Goal: Transaction & Acquisition: Purchase product/service

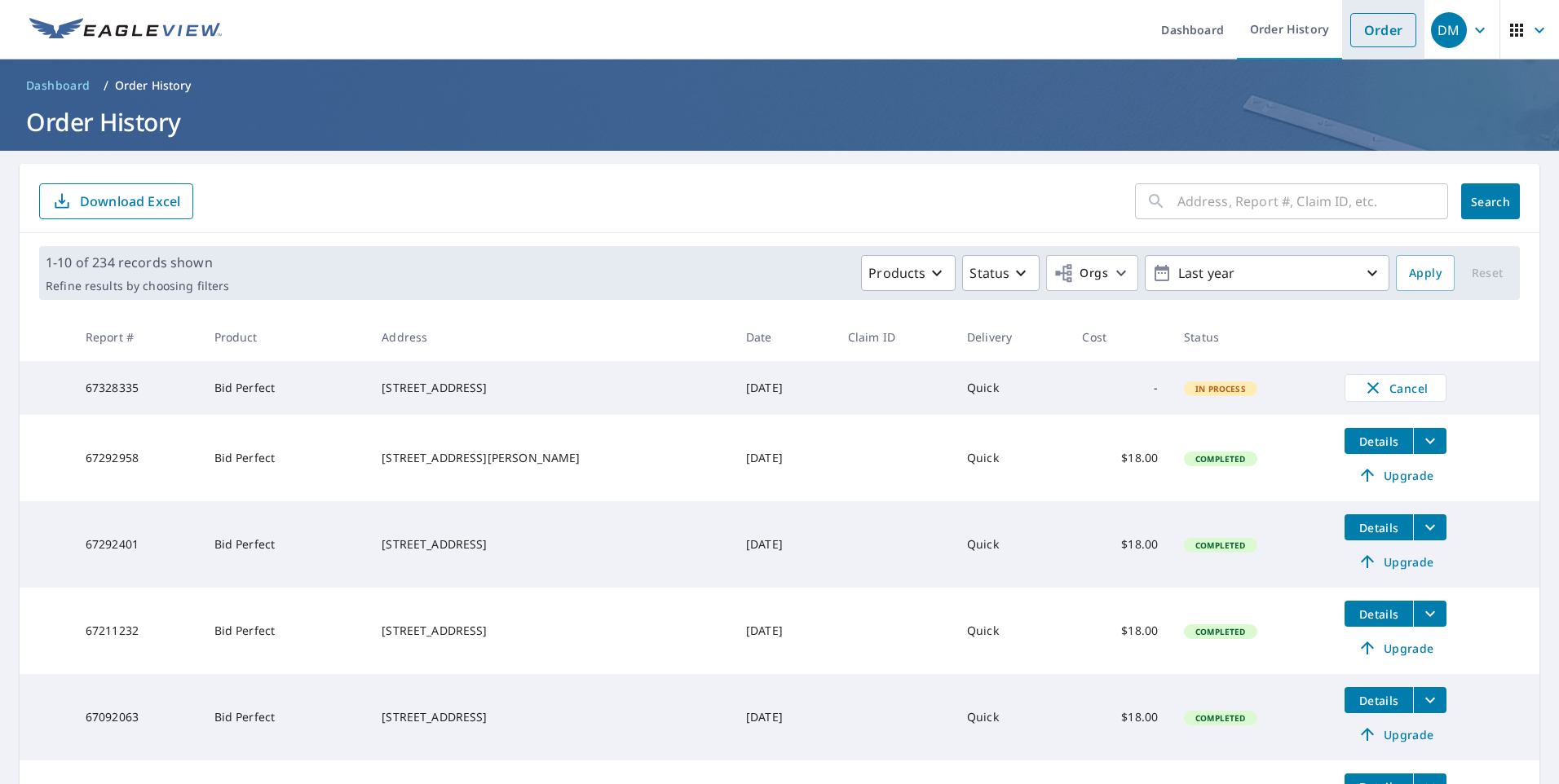
click at [1366, 37] on link "Order" at bounding box center [1383, 29] width 66 height 34
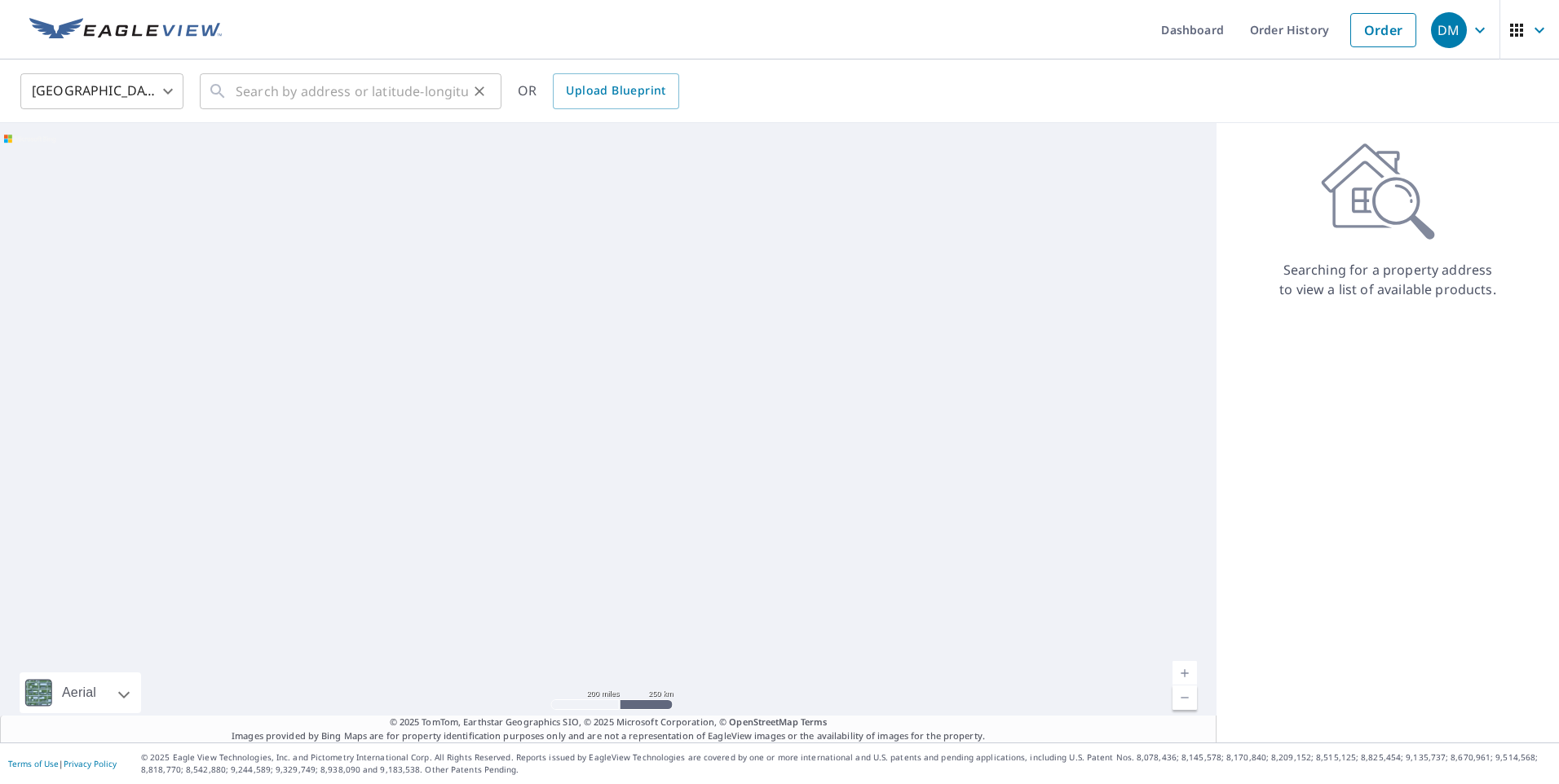
click at [222, 98] on icon at bounding box center [217, 91] width 19 height 19
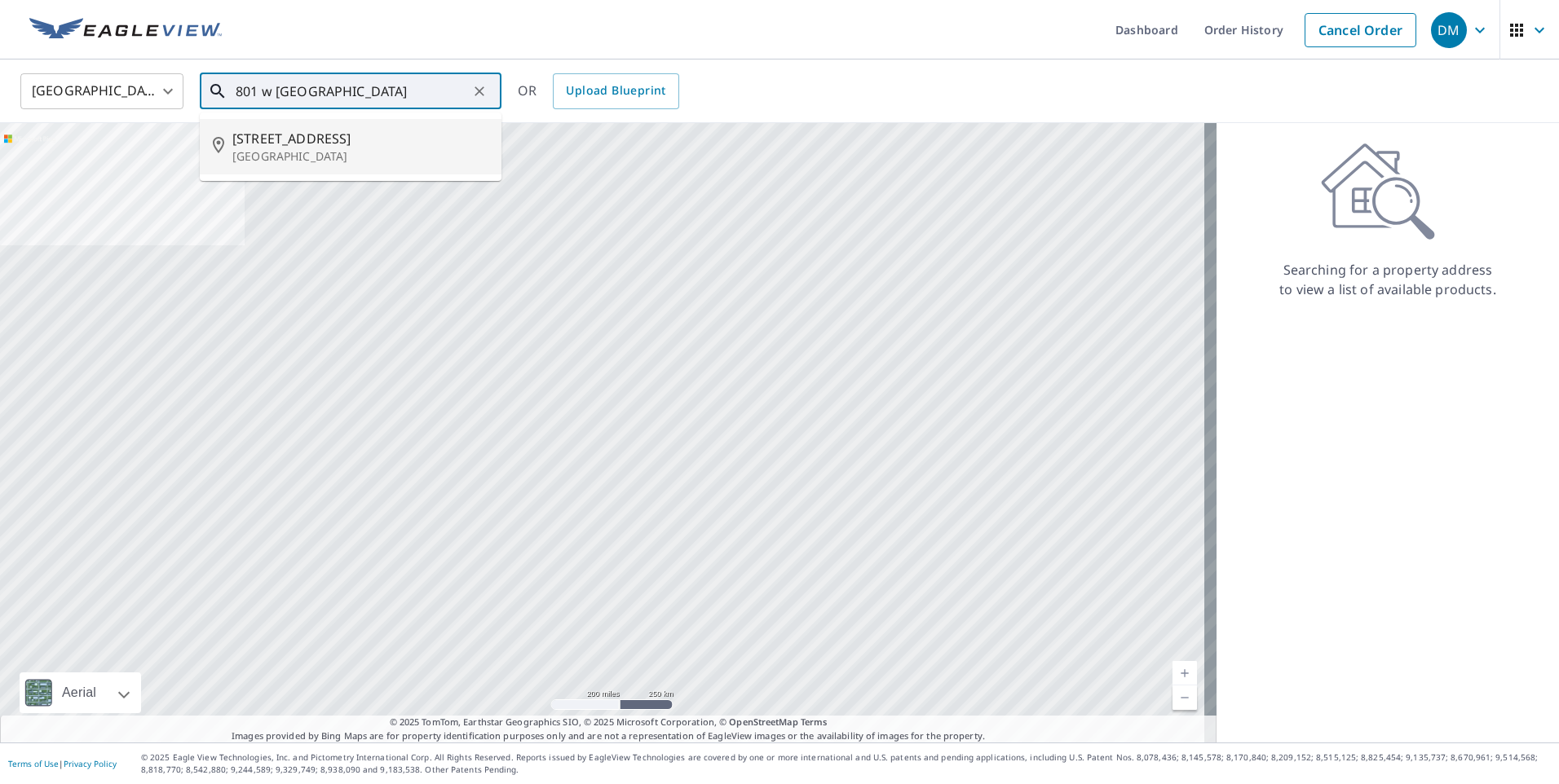
click at [311, 162] on p "[GEOGRAPHIC_DATA]" at bounding box center [360, 156] width 256 height 17
type input "[STREET_ADDRESS]"
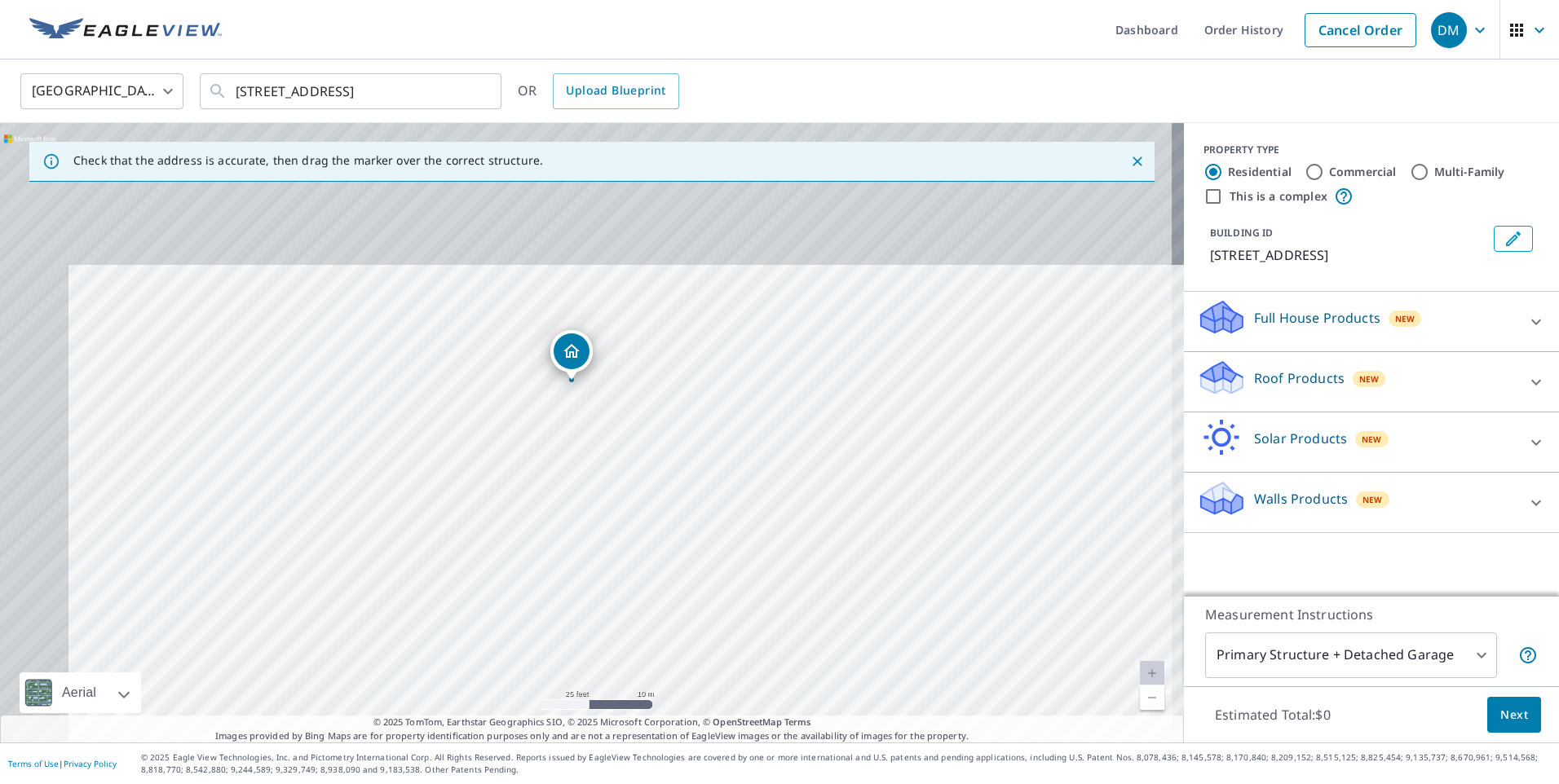
drag, startPoint x: 542, startPoint y: 343, endPoint x: 681, endPoint y: 664, distance: 349.8
click at [681, 664] on div "[STREET_ADDRESS]" at bounding box center [592, 432] width 1184 height 619
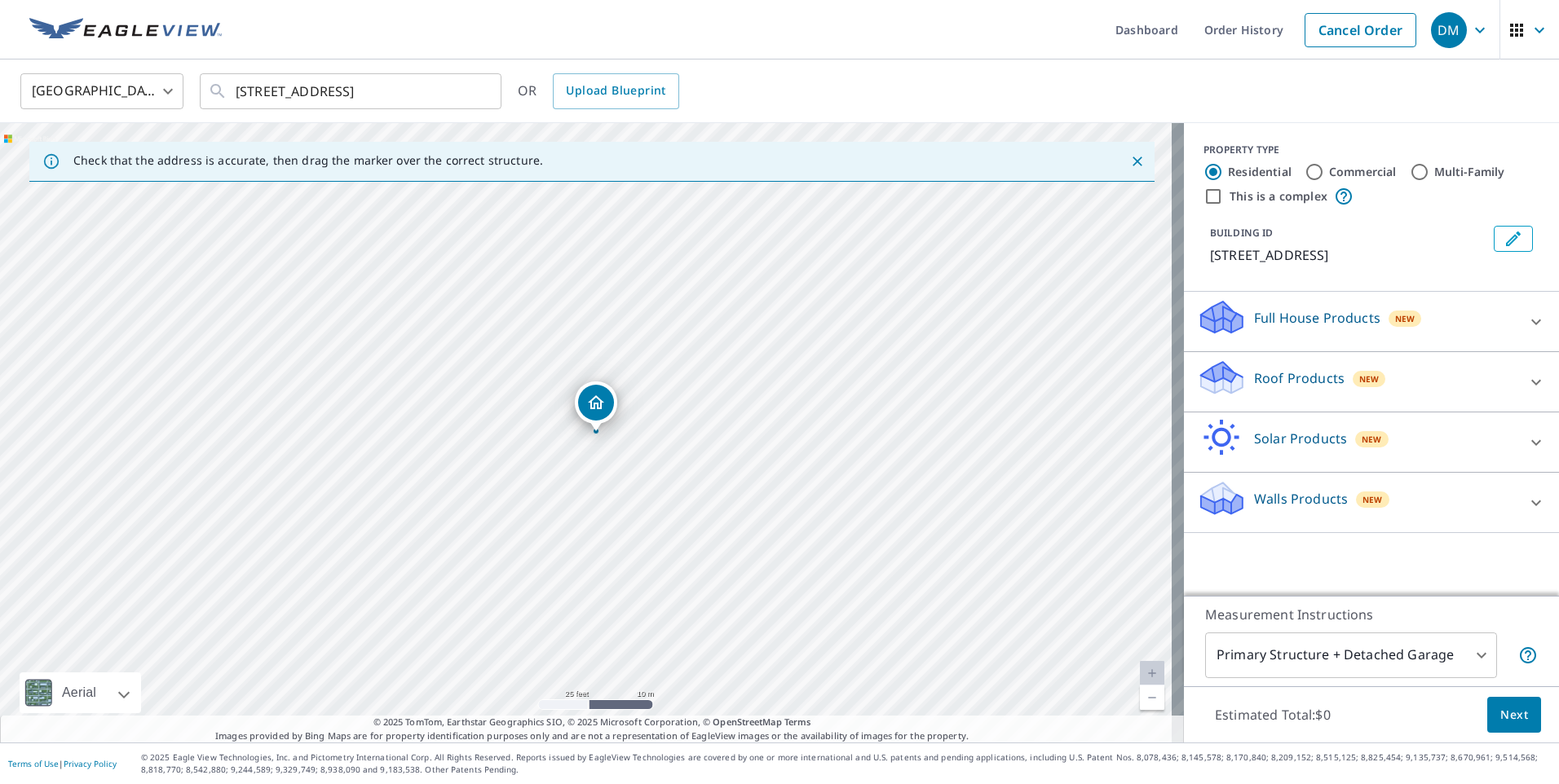
click at [1269, 382] on p "Roof Products" at bounding box center [1299, 377] width 90 height 19
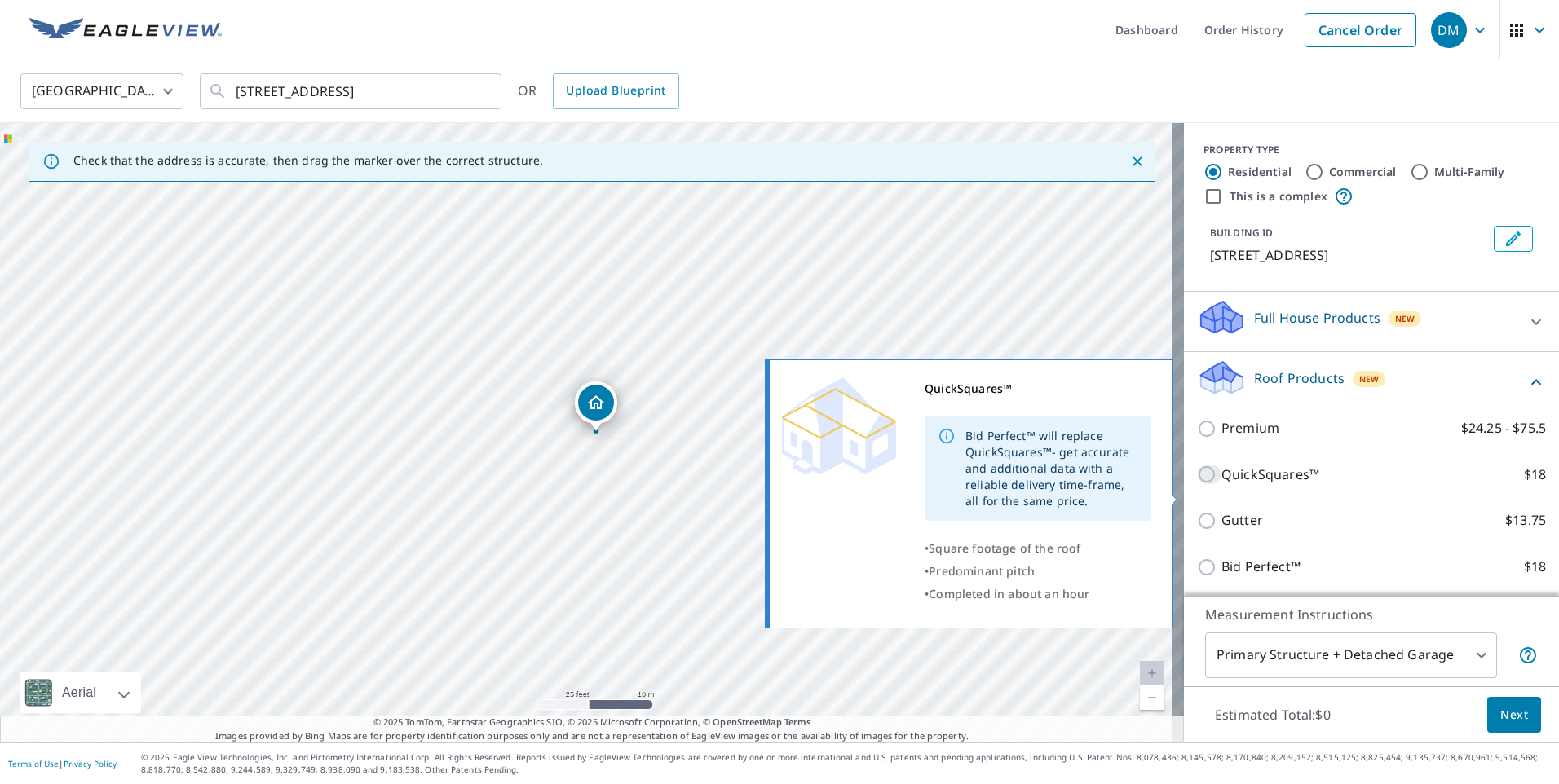
click at [1204, 484] on input "QuickSquares™ $18" at bounding box center [1208, 474] width 25 height 19
checkbox input "true"
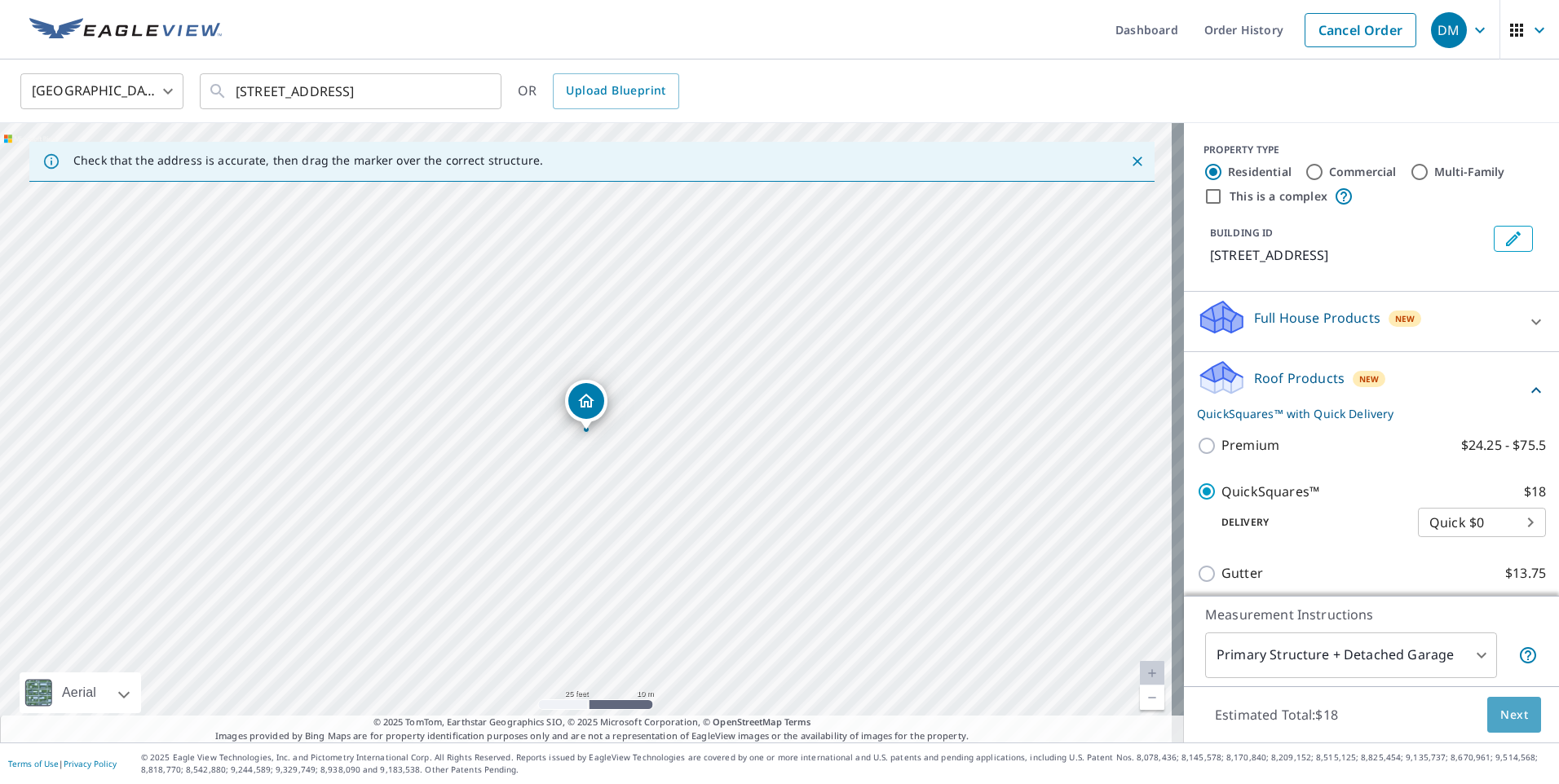
click at [1500, 721] on span "Next" at bounding box center [1514, 715] width 28 height 20
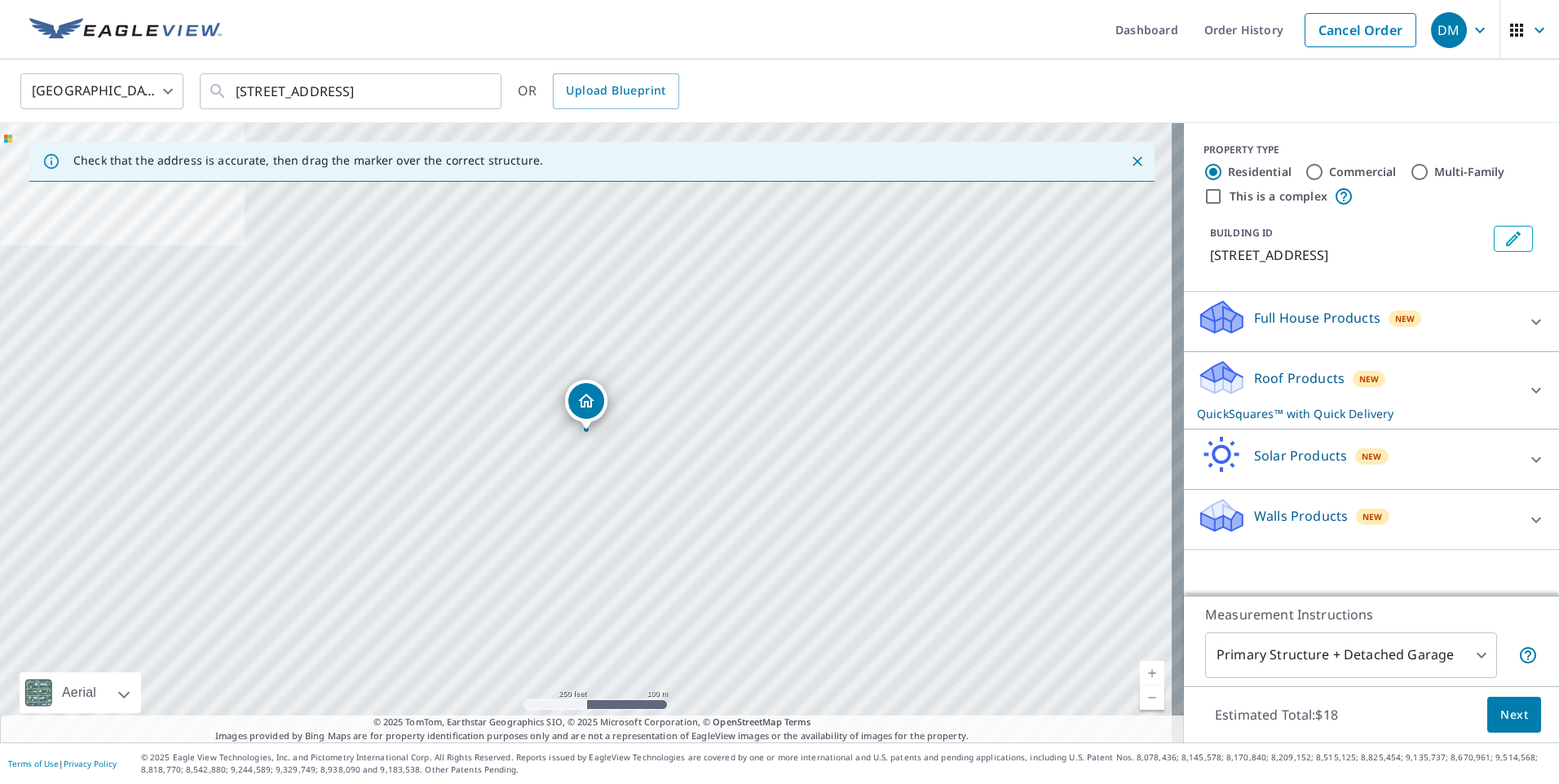
click at [1277, 377] on p "Roof Products" at bounding box center [1299, 377] width 90 height 19
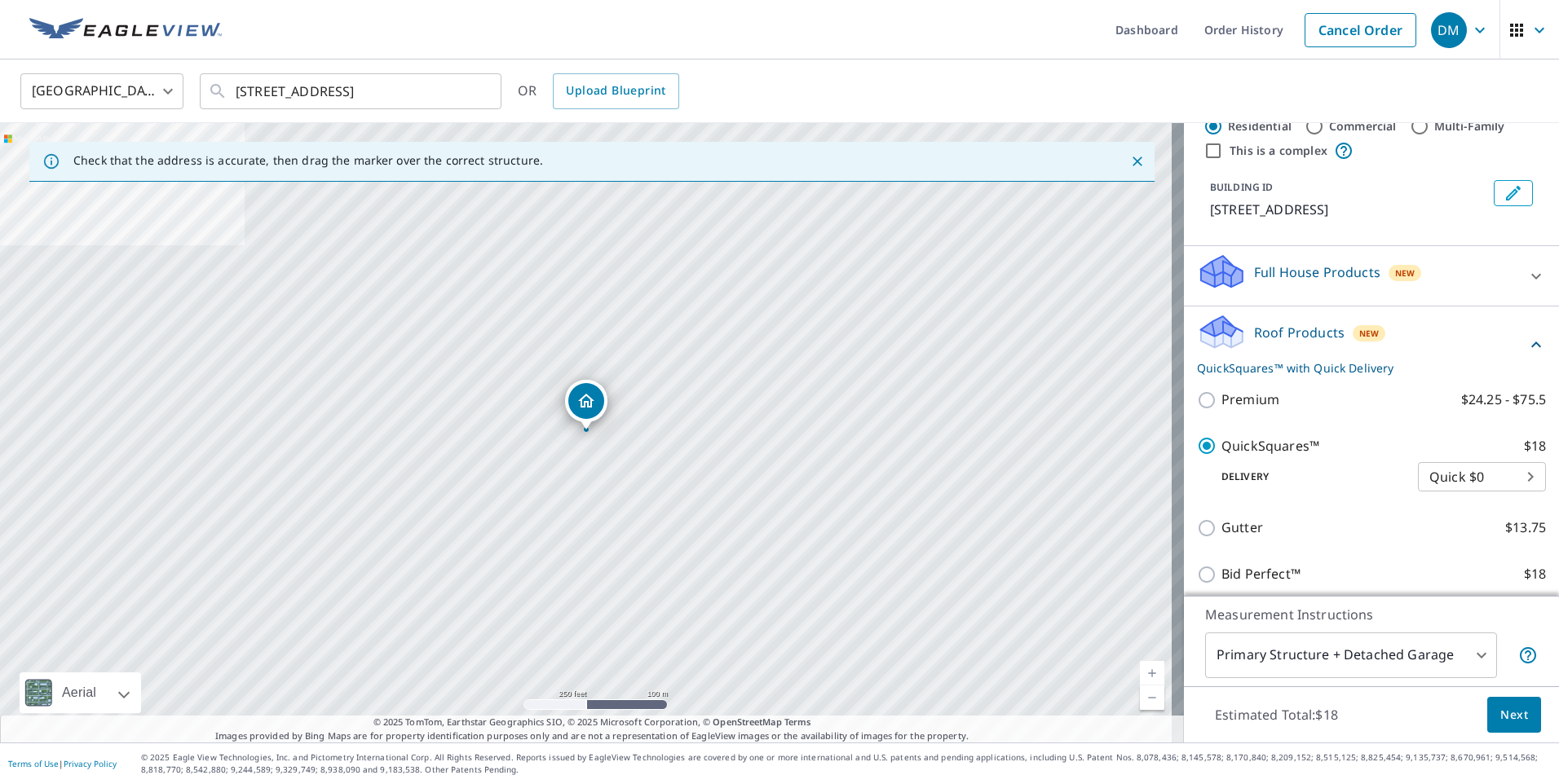
scroll to position [195, 0]
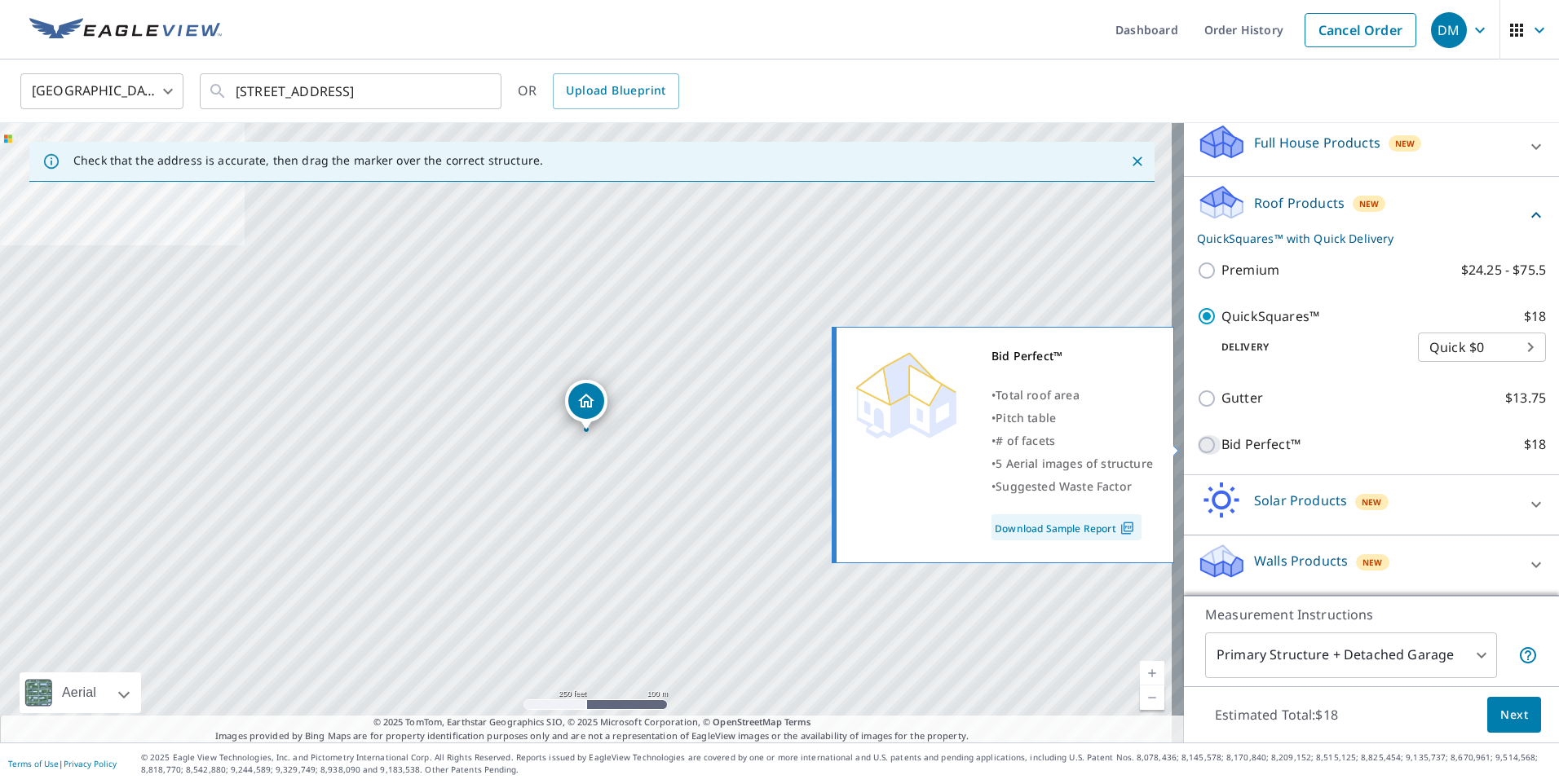
click at [1196, 445] on input "Bid Perfect™ $18" at bounding box center [1208, 444] width 25 height 19
checkbox input "true"
checkbox input "false"
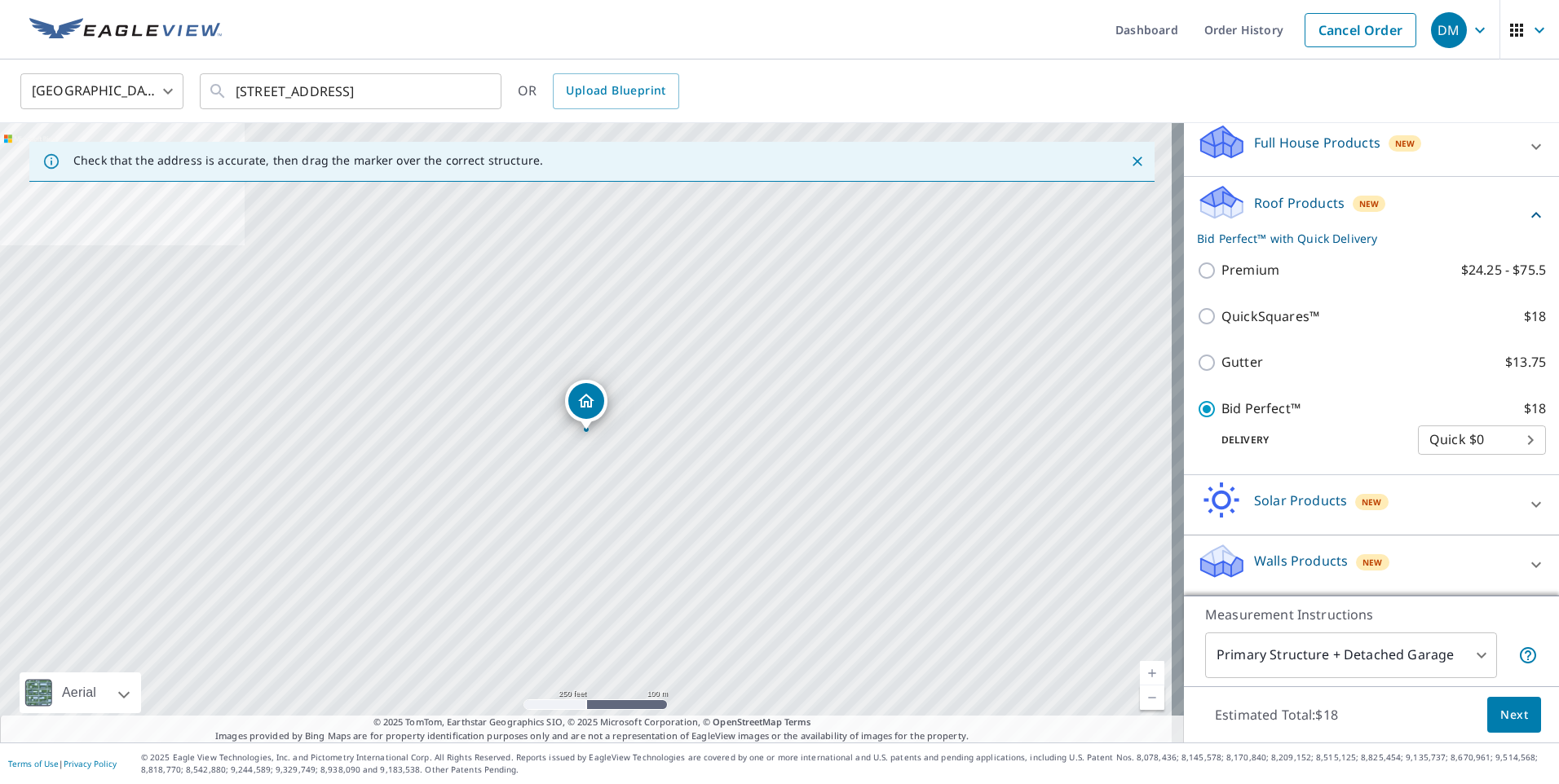
click at [1506, 715] on span "Next" at bounding box center [1514, 715] width 28 height 20
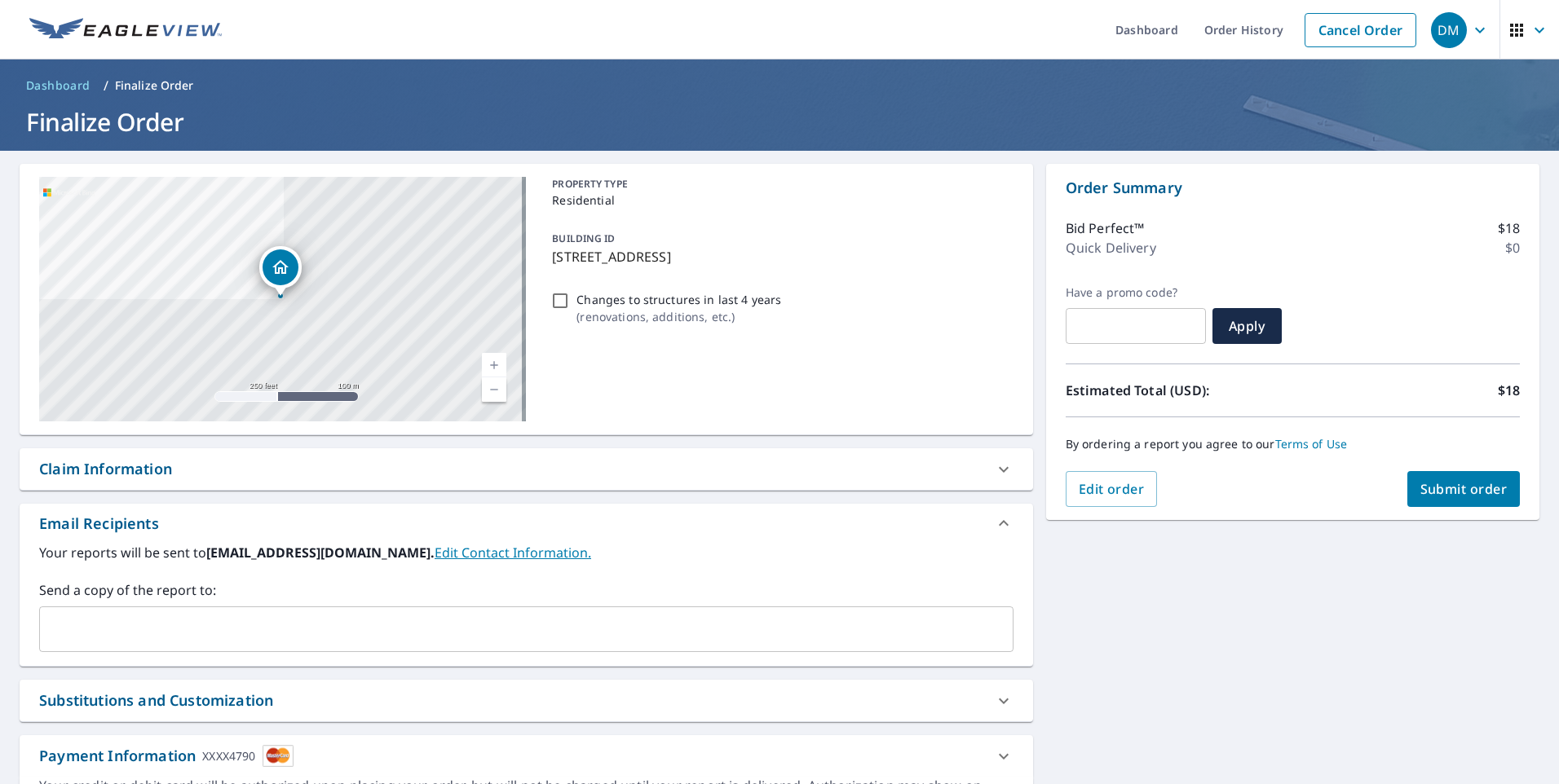
click at [1426, 491] on span "Submit order" at bounding box center [1463, 489] width 87 height 17
checkbox input "true"
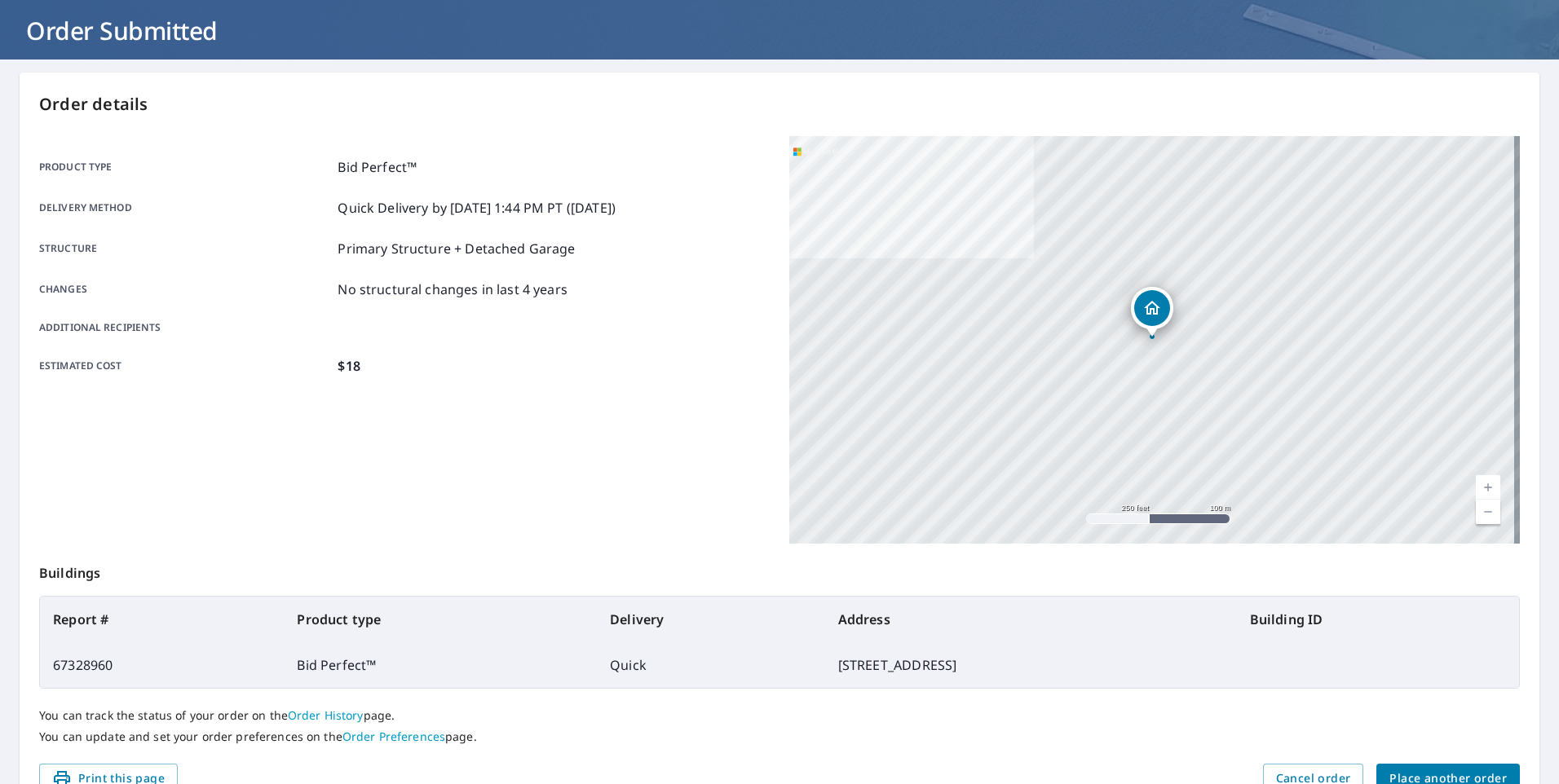
scroll to position [175, 0]
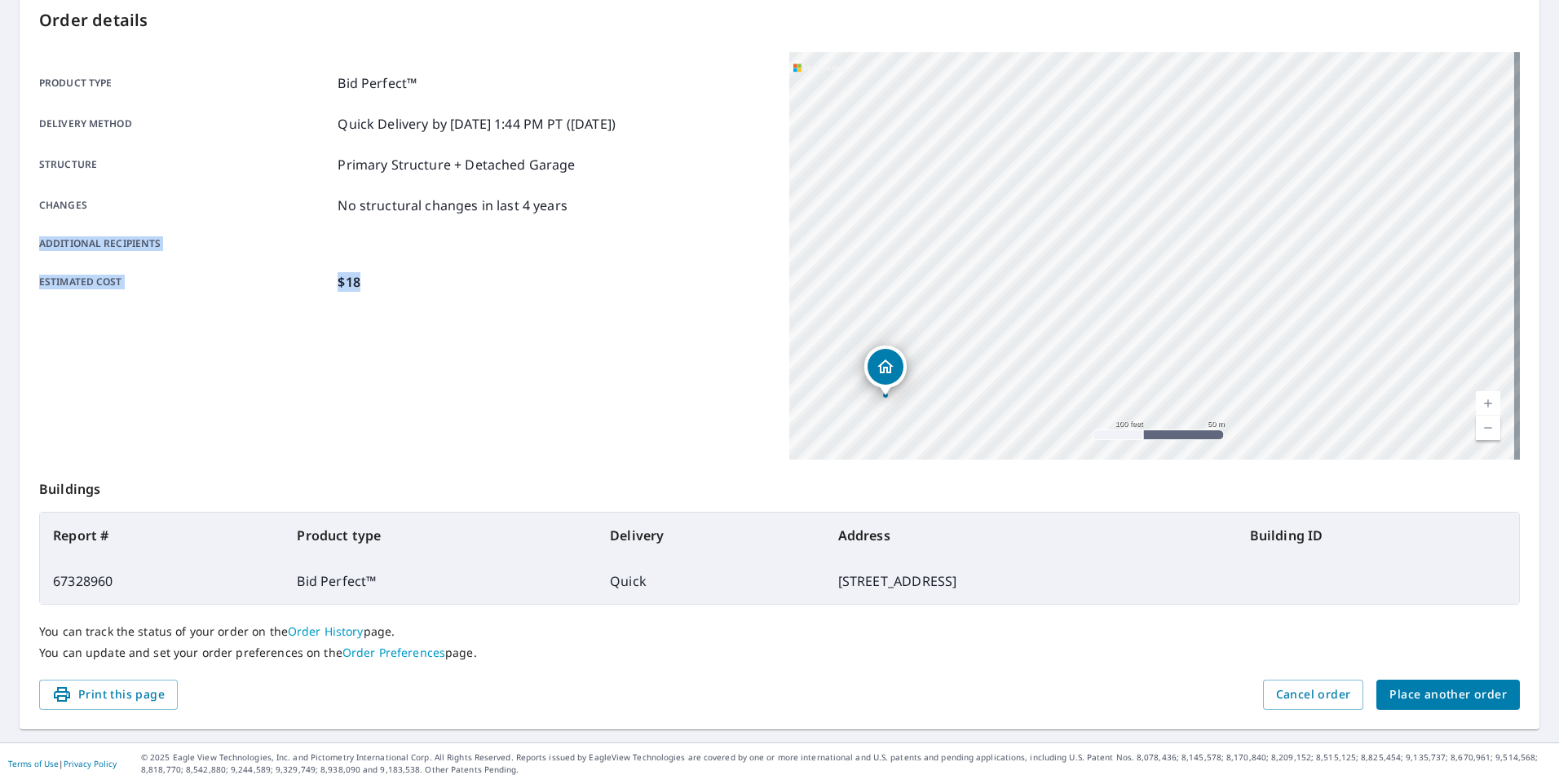
drag, startPoint x: 653, startPoint y: 192, endPoint x: 652, endPoint y: 422, distance: 230.0
click at [652, 422] on div "Product type Bid Perfect™ Delivery method Quick Delivery by [DATE] 1:44 PM PT (…" at bounding box center [405, 256] width 731 height 408
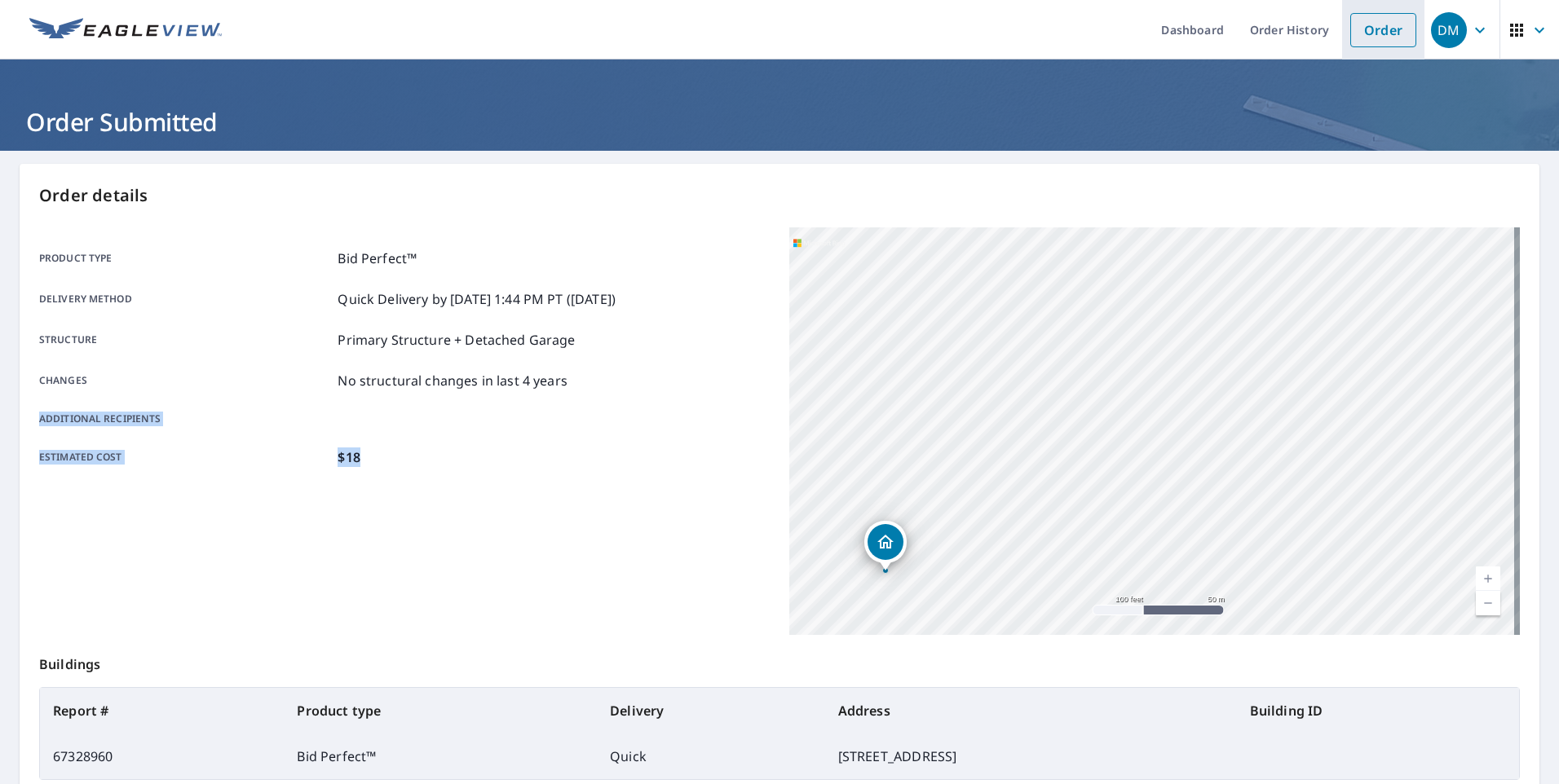
click at [1391, 30] on link "Order" at bounding box center [1383, 29] width 66 height 34
